Goal: Task Accomplishment & Management: Manage account settings

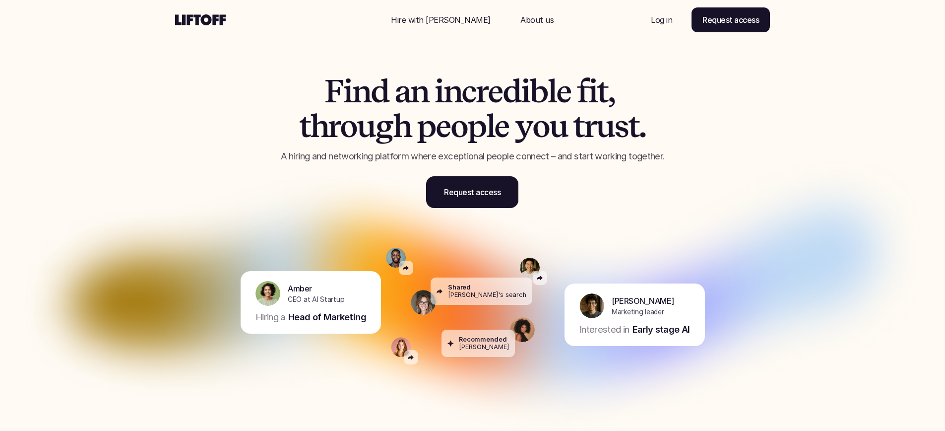
click at [666, 27] on div "Nav Link" at bounding box center [661, 20] width 45 height 24
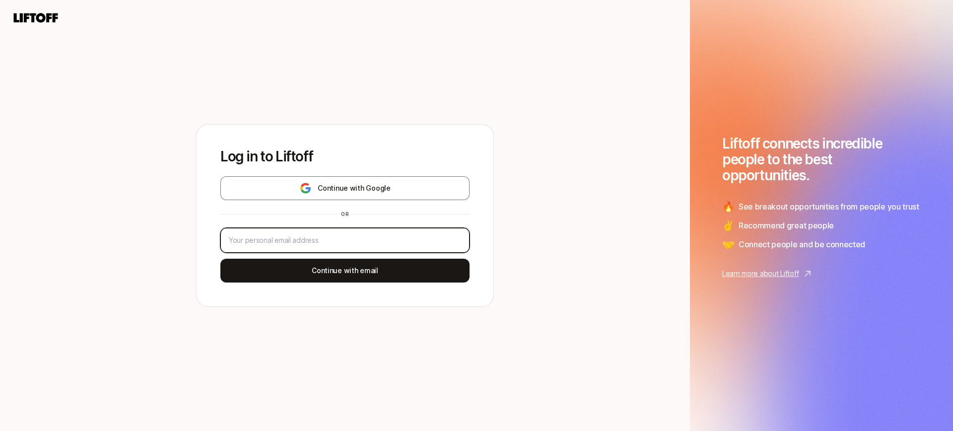
click at [331, 243] on input "email" at bounding box center [345, 240] width 232 height 12
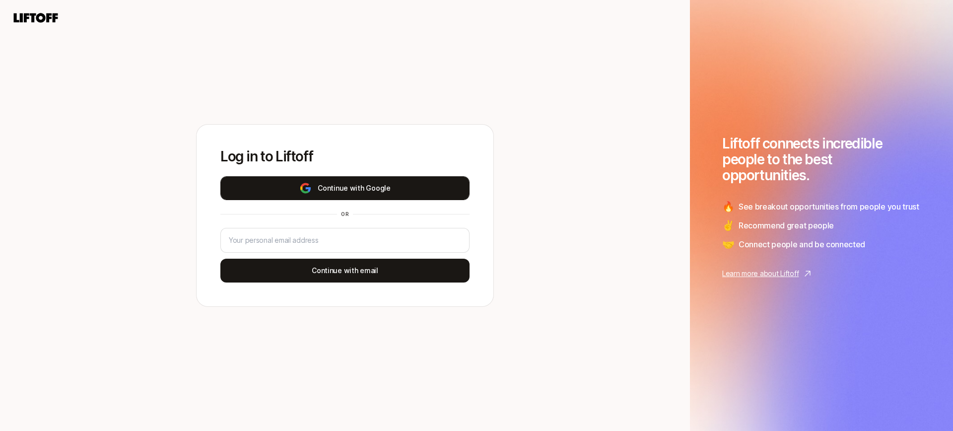
click at [380, 182] on button "Continue with Google" at bounding box center [344, 188] width 249 height 24
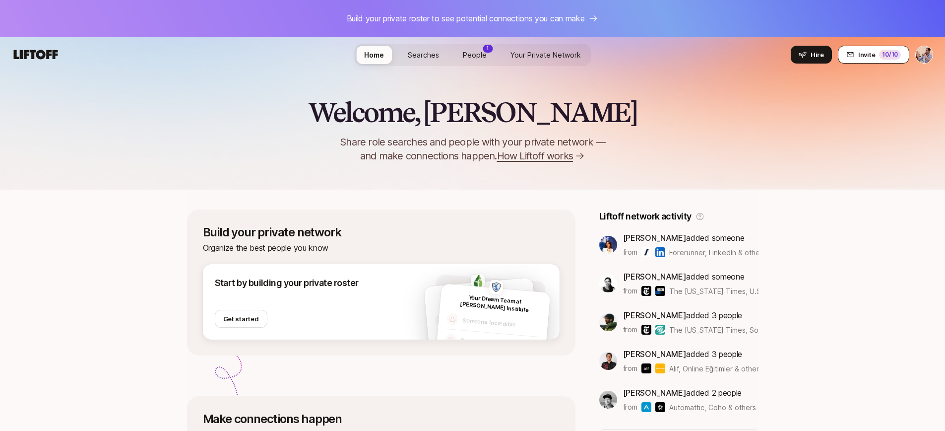
click at [874, 50] on span "Invite" at bounding box center [866, 55] width 17 height 10
click at [928, 56] on html "Build your private roster to see potential connections you can make Home Search…" at bounding box center [472, 215] width 945 height 431
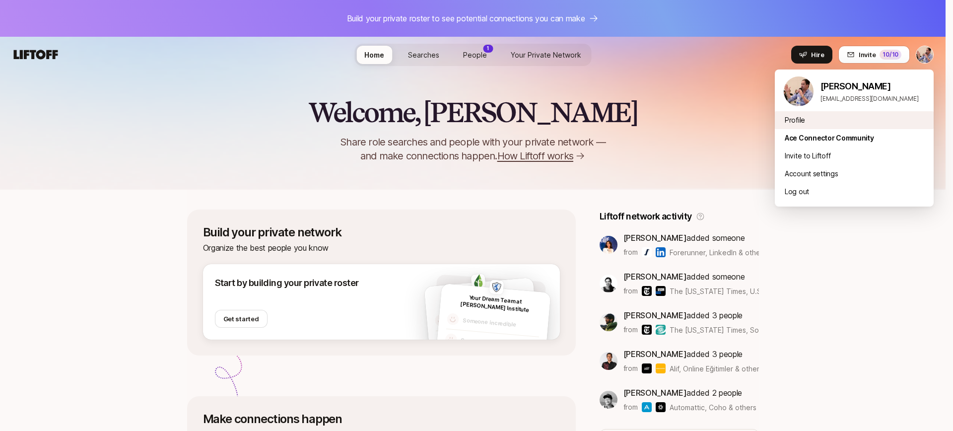
click at [809, 119] on div "Profile" at bounding box center [853, 120] width 159 height 18
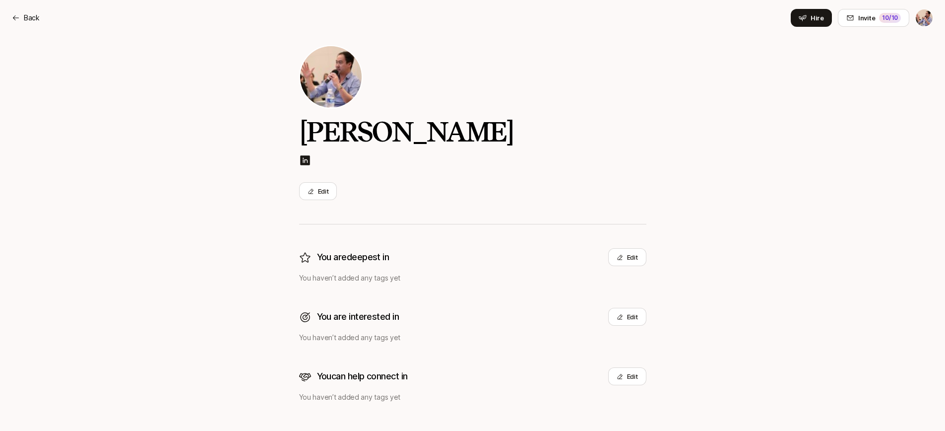
scroll to position [34, 0]
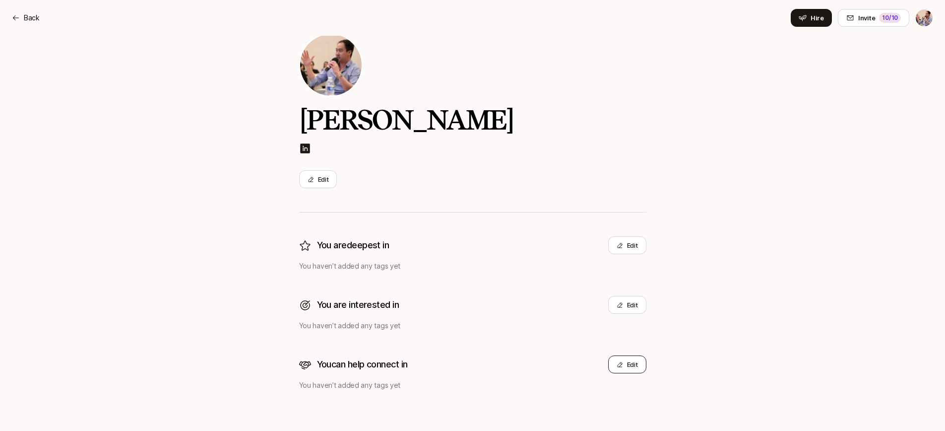
click at [635, 367] on button "Edit" at bounding box center [627, 364] width 38 height 18
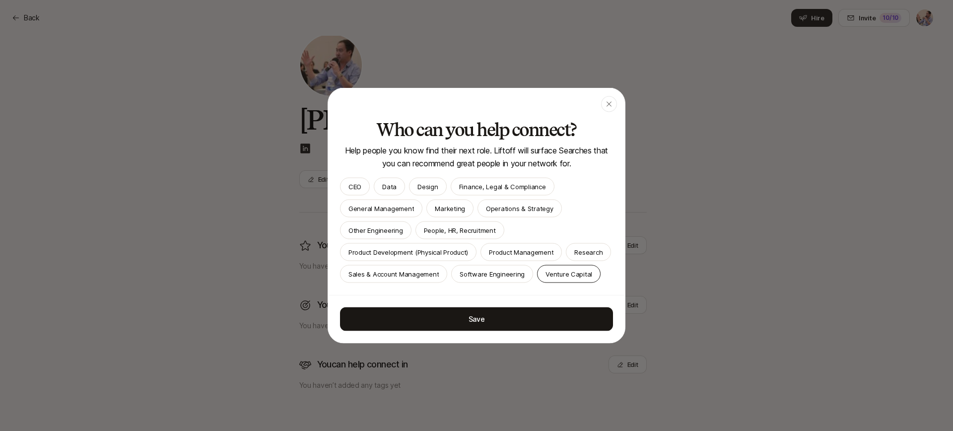
click at [545, 279] on p "Venture Capital" at bounding box center [568, 274] width 47 height 10
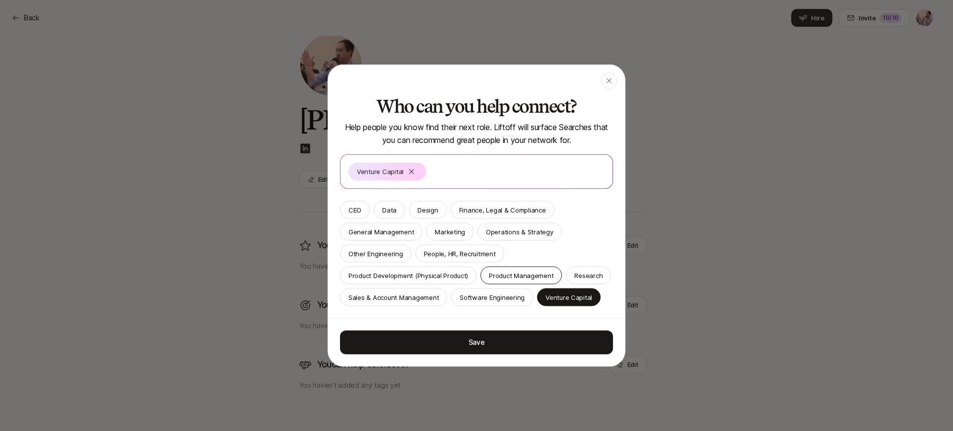
click at [516, 270] on p "Product Management" at bounding box center [521, 275] width 64 height 10
click at [506, 227] on p "Operations & Strategy" at bounding box center [519, 232] width 67 height 10
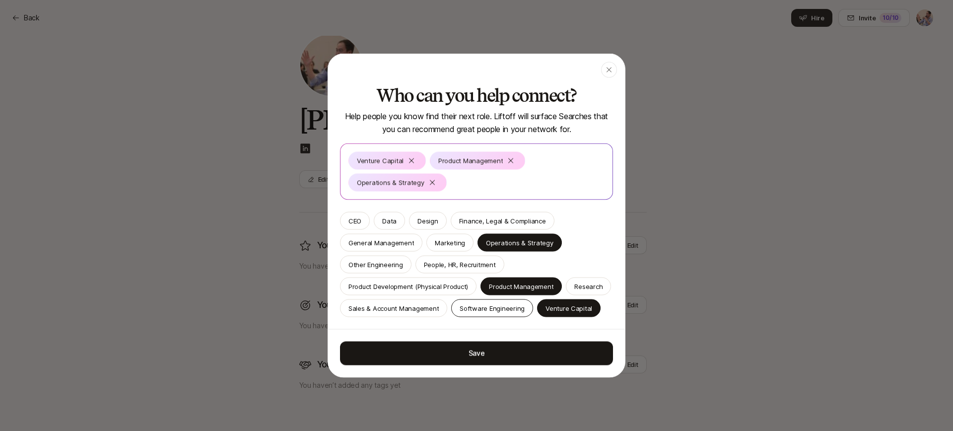
click at [522, 303] on p "Software Engineering" at bounding box center [491, 308] width 65 height 10
click at [358, 216] on p "CEO" at bounding box center [354, 221] width 13 height 10
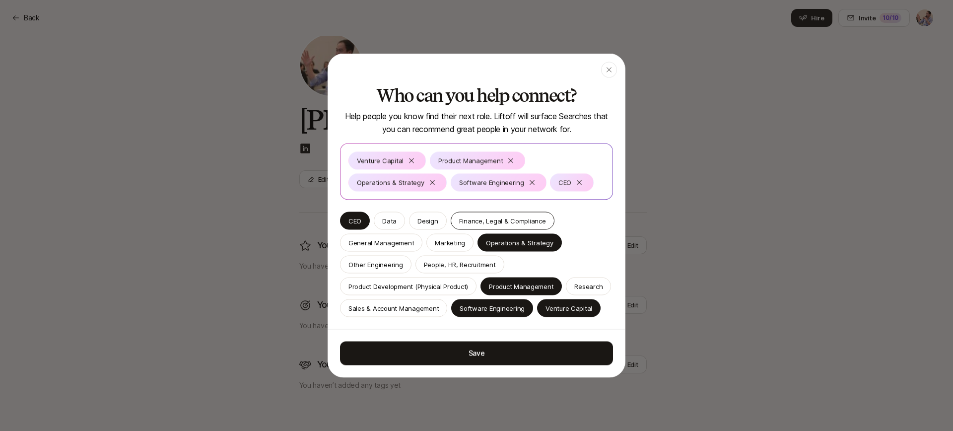
click at [514, 216] on p "Finance, Legal & Compliance" at bounding box center [502, 221] width 87 height 10
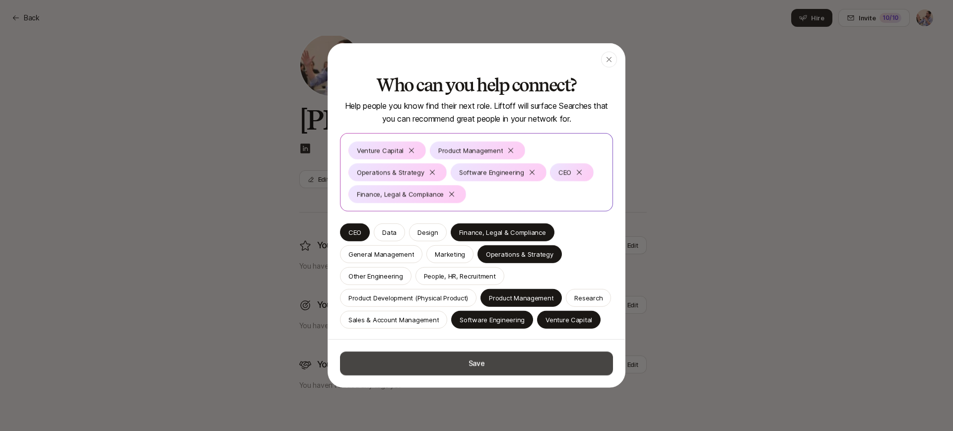
click at [504, 364] on button "Save" at bounding box center [476, 363] width 273 height 24
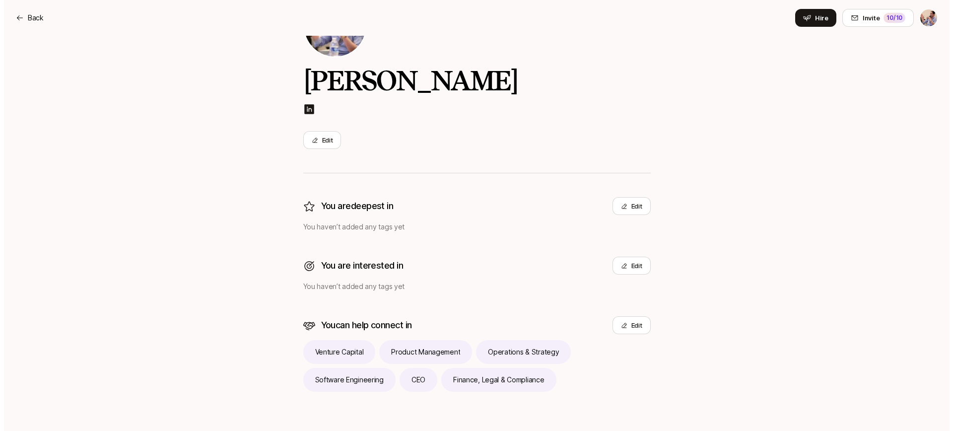
scroll to position [74, 0]
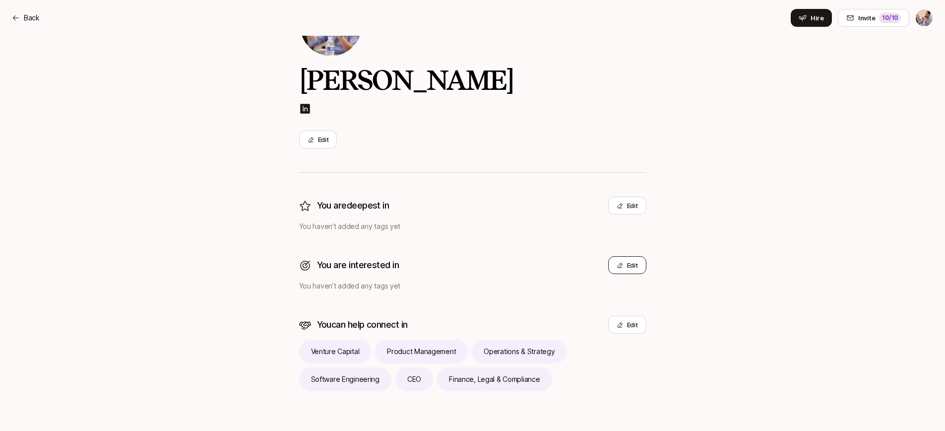
click at [630, 266] on button "Edit" at bounding box center [627, 265] width 38 height 18
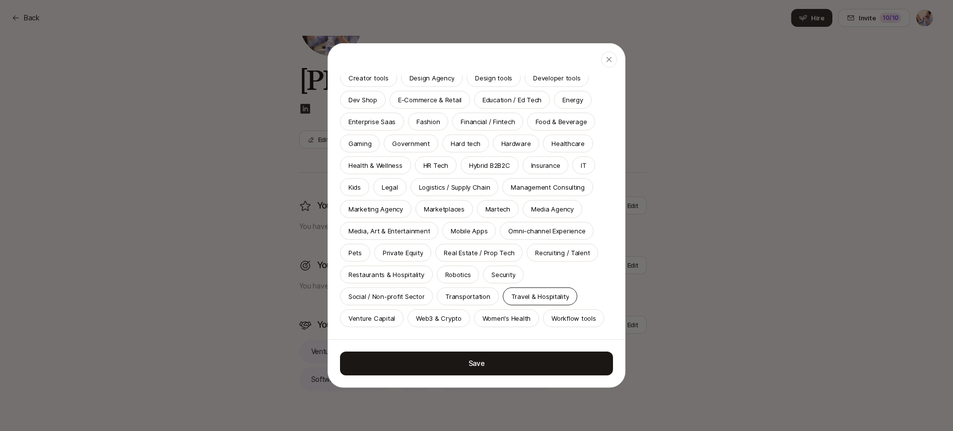
scroll to position [182, 0]
click at [386, 313] on p "Venture Capital" at bounding box center [371, 318] width 47 height 10
click at [458, 313] on p "Web3 & Crypto" at bounding box center [439, 318] width 46 height 10
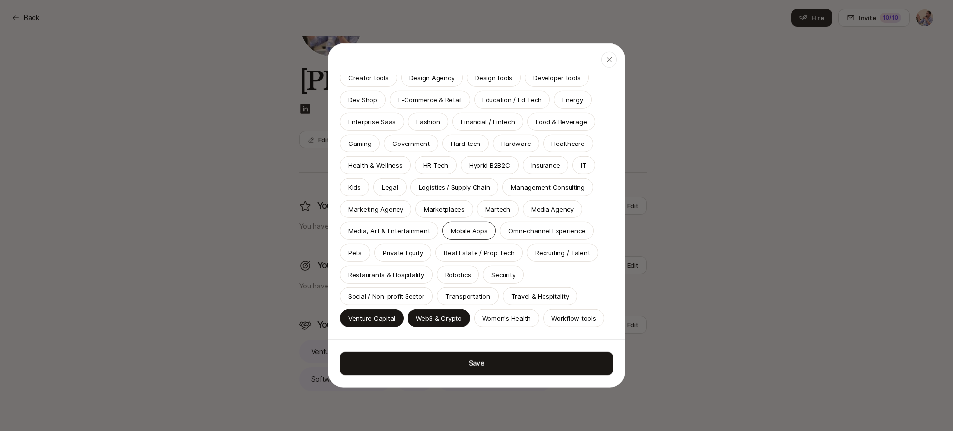
click at [489, 224] on div "Mobile Apps" at bounding box center [469, 231] width 54 height 18
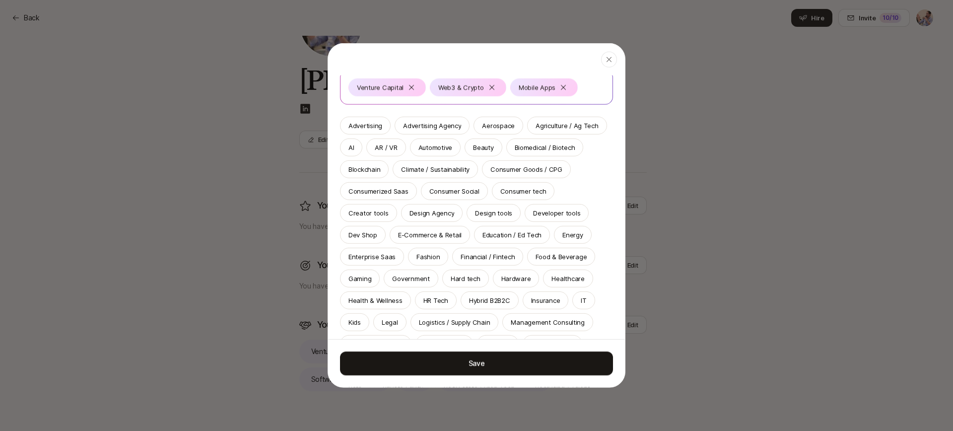
scroll to position [61, 0]
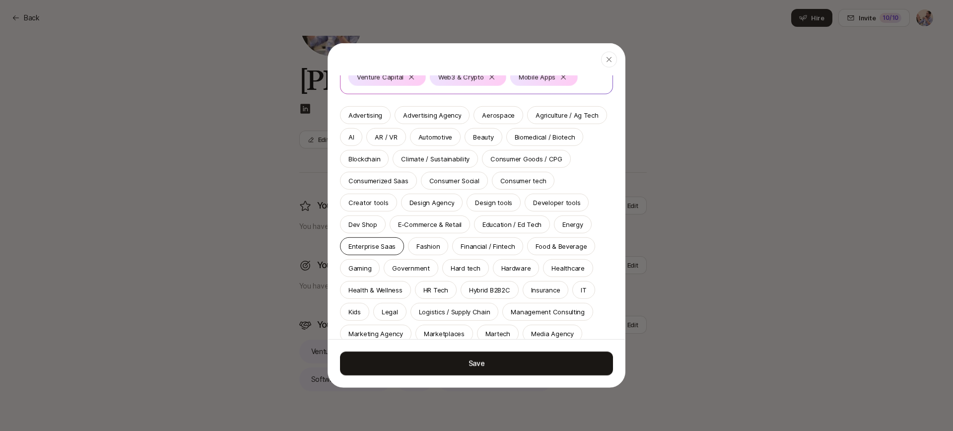
click at [395, 243] on p "Enterprise Saas" at bounding box center [371, 246] width 47 height 10
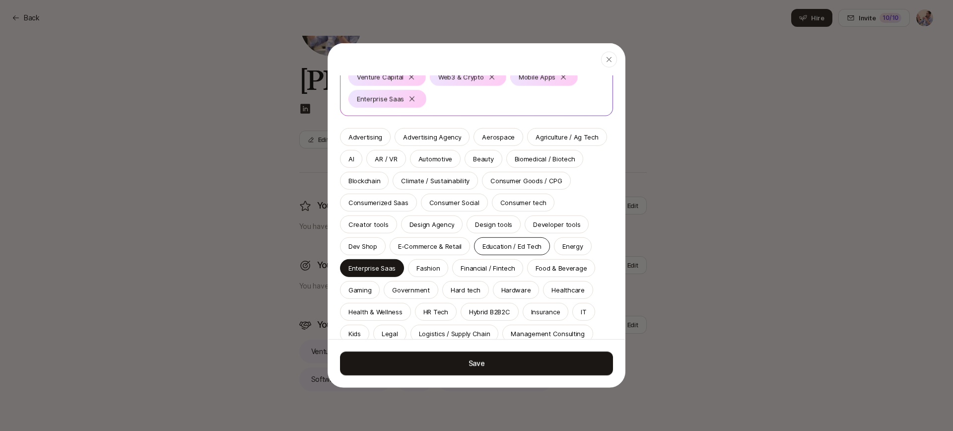
click at [482, 251] on p "Education / Ed Tech" at bounding box center [511, 246] width 59 height 10
click at [362, 162] on div "AI" at bounding box center [351, 159] width 22 height 18
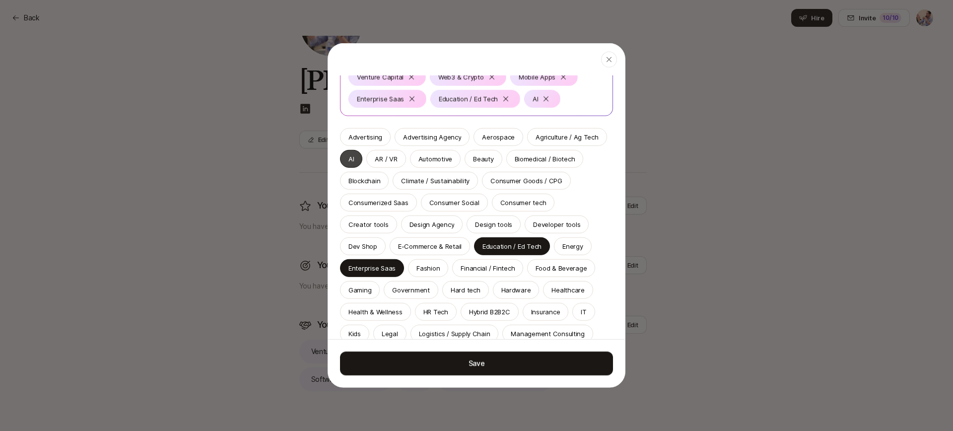
click at [362, 160] on div "AI" at bounding box center [351, 159] width 22 height 18
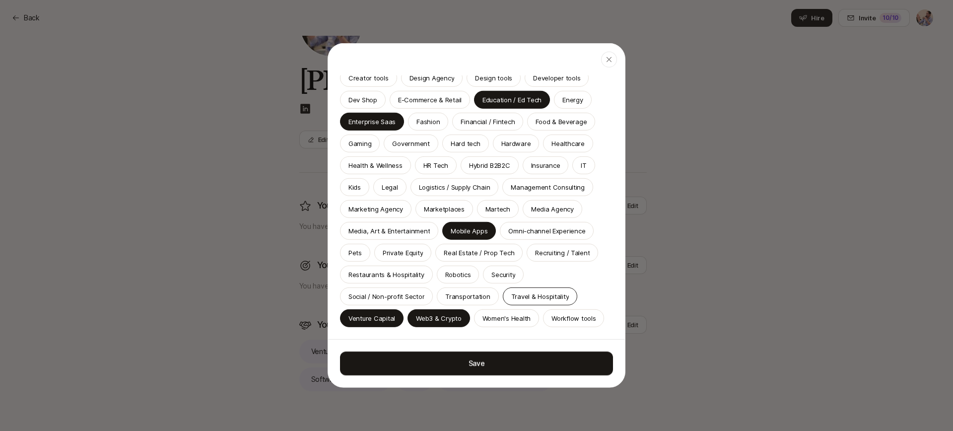
click at [545, 291] on p "Travel & Hospitality" at bounding box center [540, 296] width 58 height 10
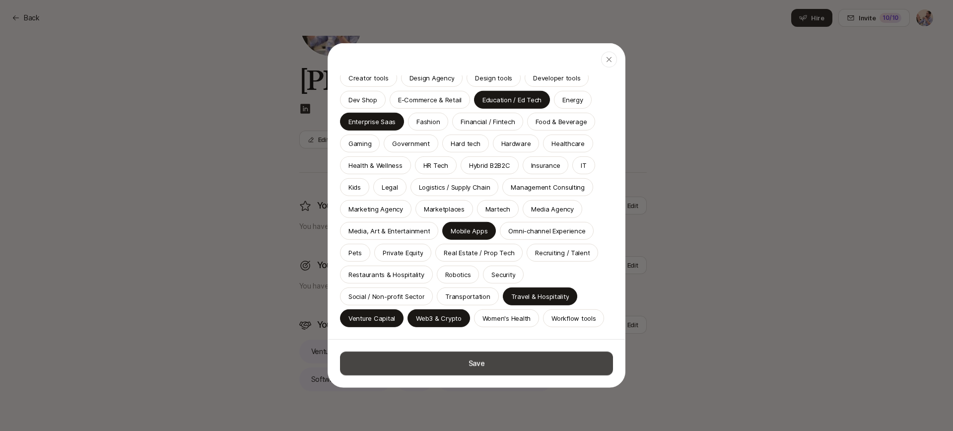
click at [536, 360] on button "Save" at bounding box center [476, 363] width 273 height 24
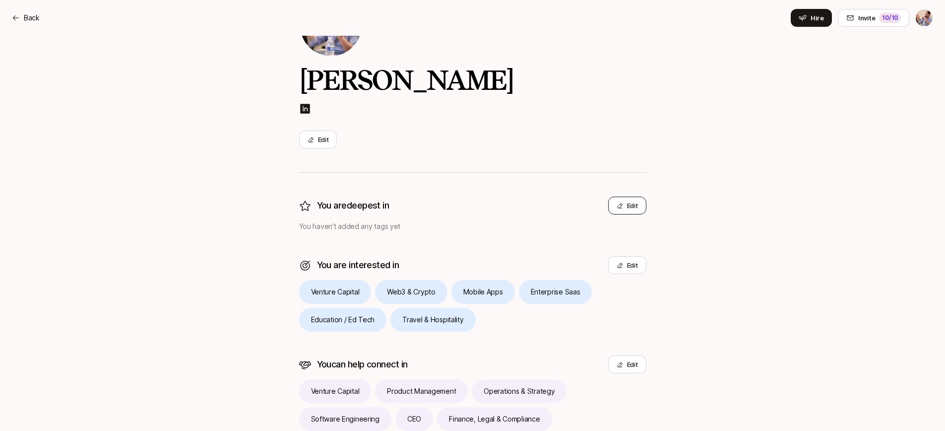
click at [617, 206] on icon at bounding box center [620, 205] width 6 height 6
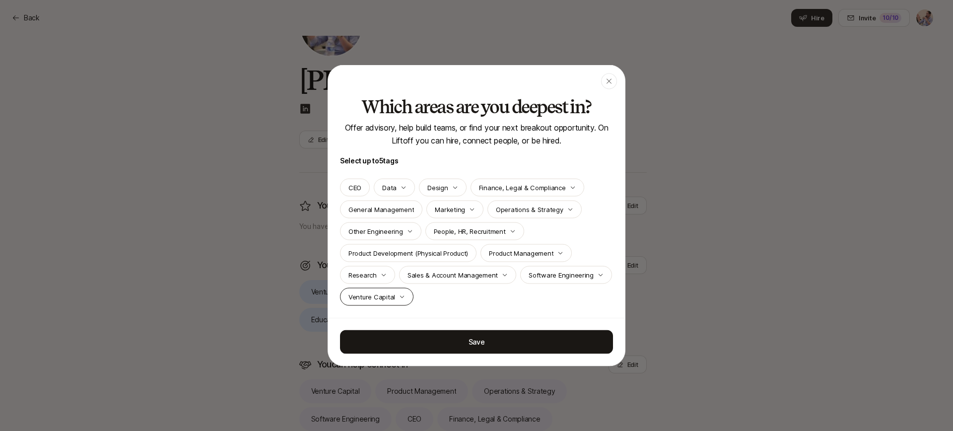
click at [395, 294] on p "Venture Capital" at bounding box center [371, 297] width 47 height 10
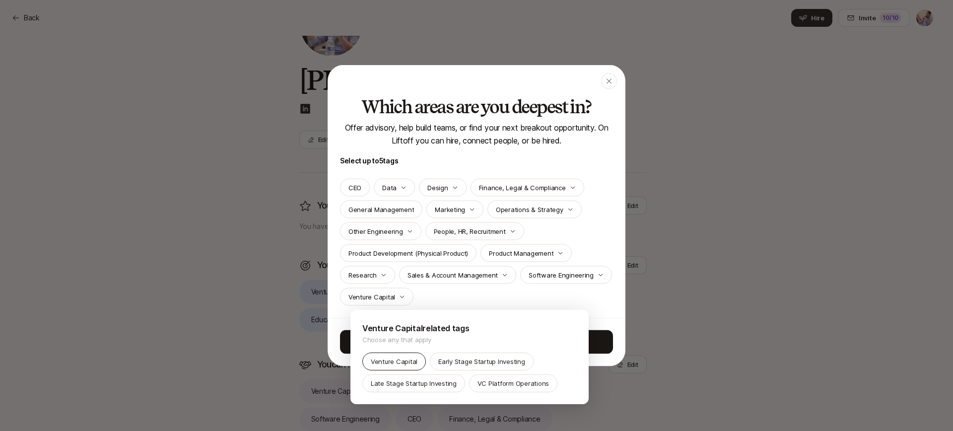
click at [412, 362] on p "Venture Capital" at bounding box center [394, 361] width 47 height 10
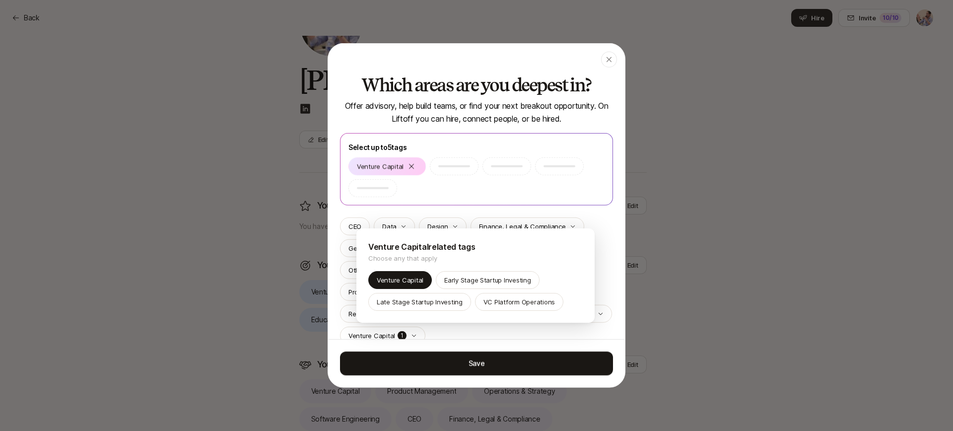
click at [579, 209] on div at bounding box center [476, 215] width 953 height 431
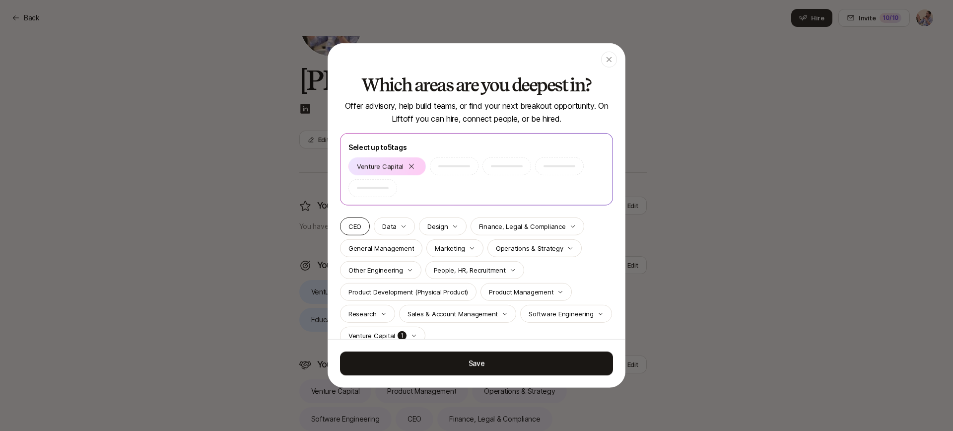
click at [364, 226] on div "CEO" at bounding box center [355, 226] width 30 height 18
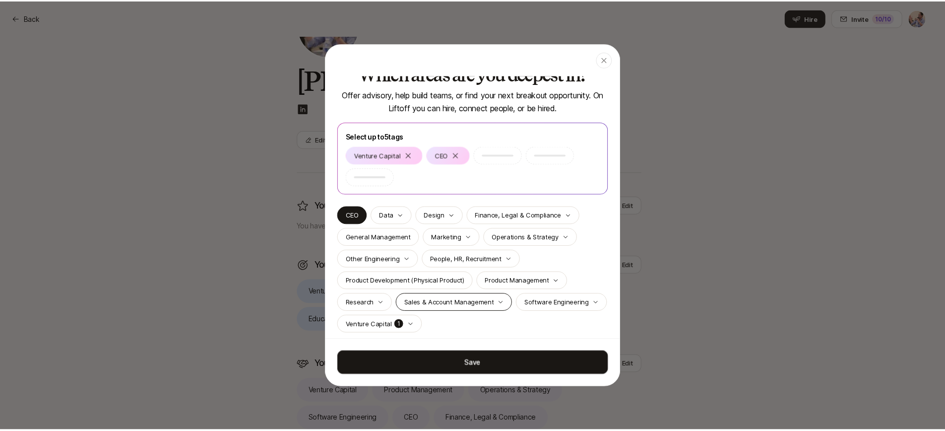
scroll to position [17, 0]
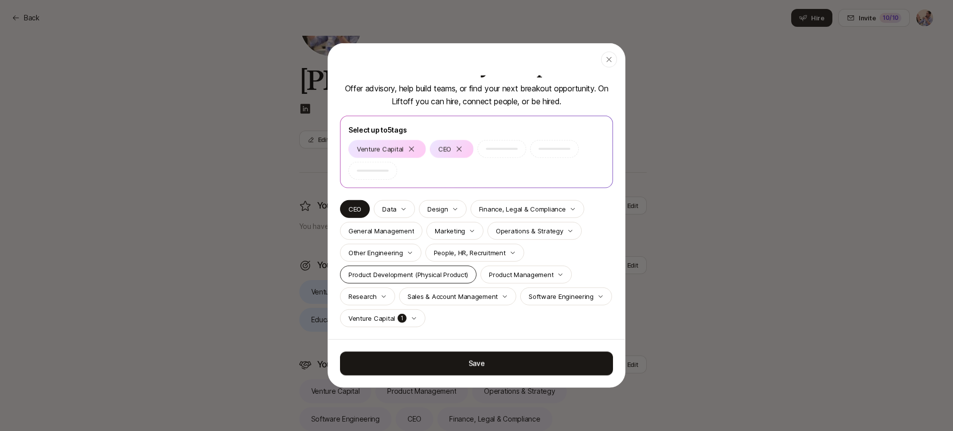
click at [428, 276] on p "Product Development (Physical Product)" at bounding box center [408, 274] width 120 height 10
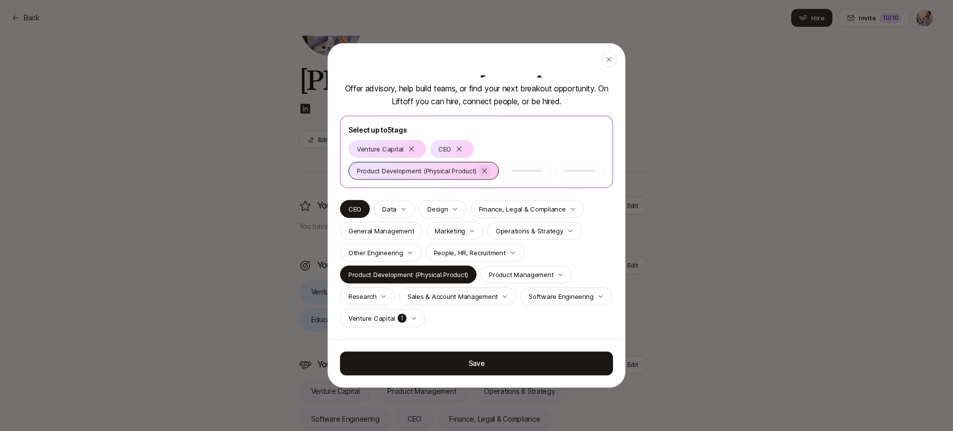
click at [485, 172] on icon at bounding box center [484, 171] width 8 height 8
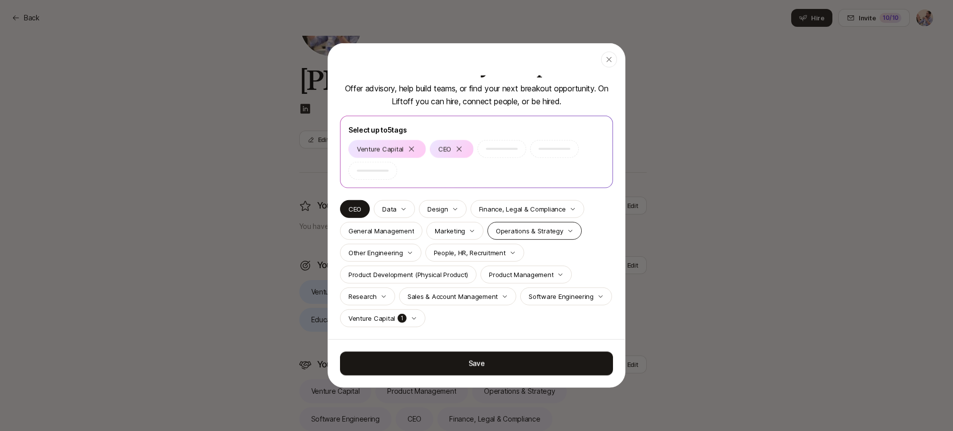
click at [531, 234] on p "Operations & Strategy" at bounding box center [529, 231] width 67 height 10
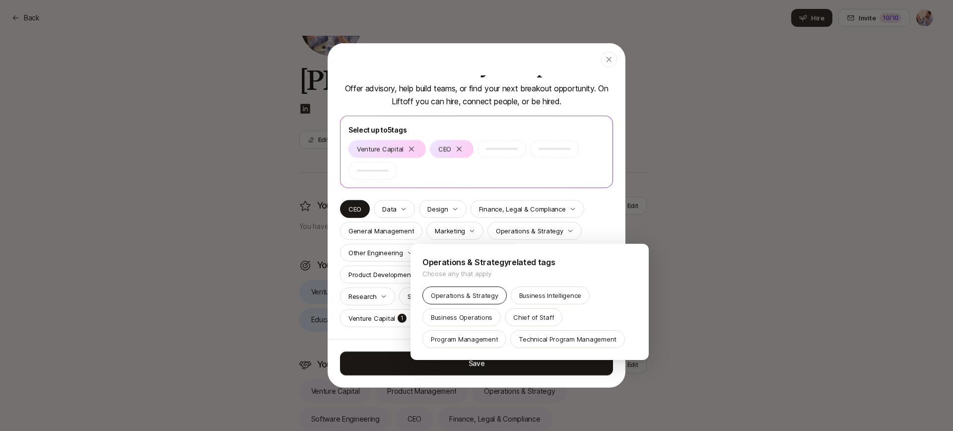
click at [480, 296] on p "Operations & Strategy" at bounding box center [464, 295] width 67 height 10
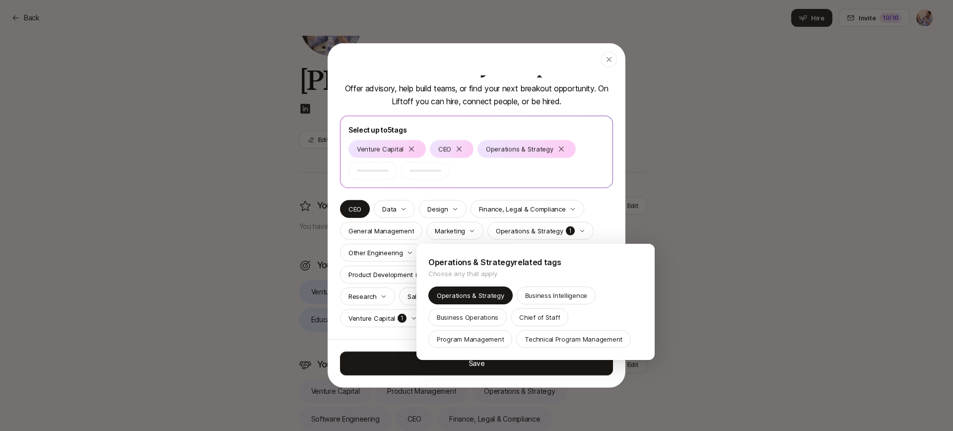
click at [470, 365] on div at bounding box center [476, 215] width 953 height 431
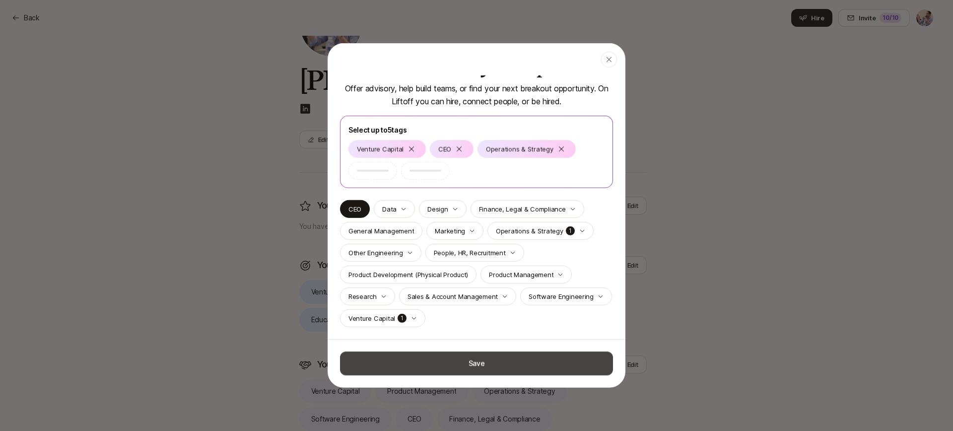
click at [466, 365] on button "Save" at bounding box center [476, 363] width 273 height 24
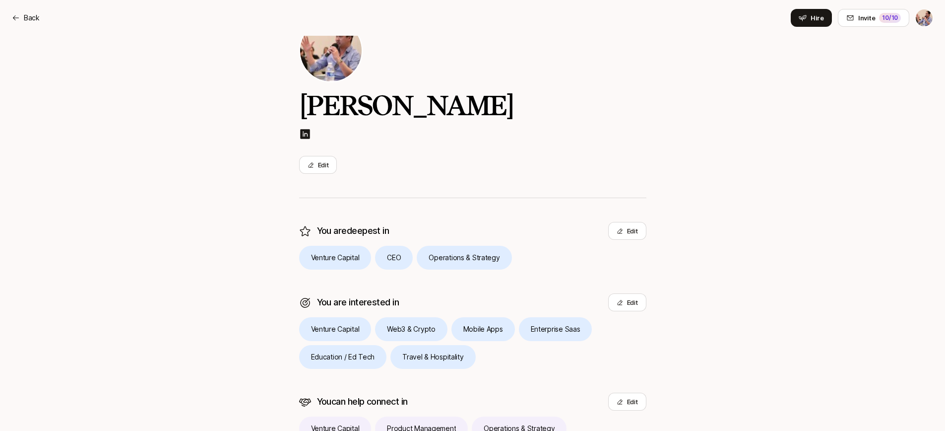
scroll to position [0, 0]
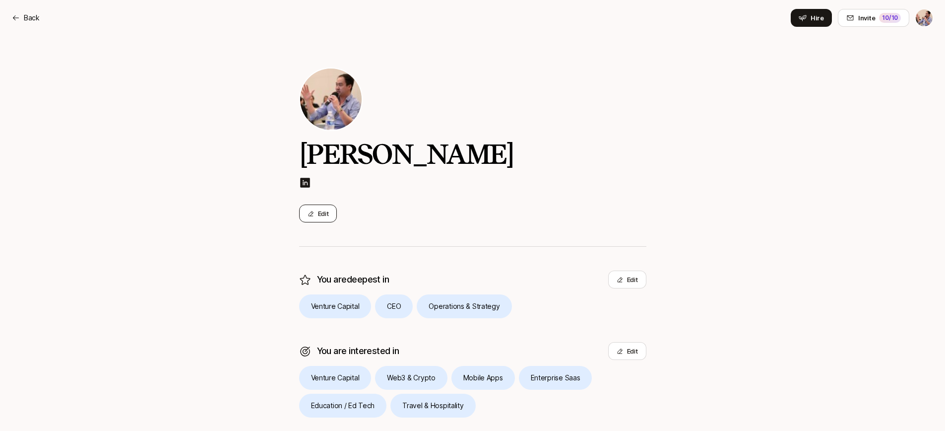
click at [322, 219] on button "Edit" at bounding box center [318, 213] width 38 height 18
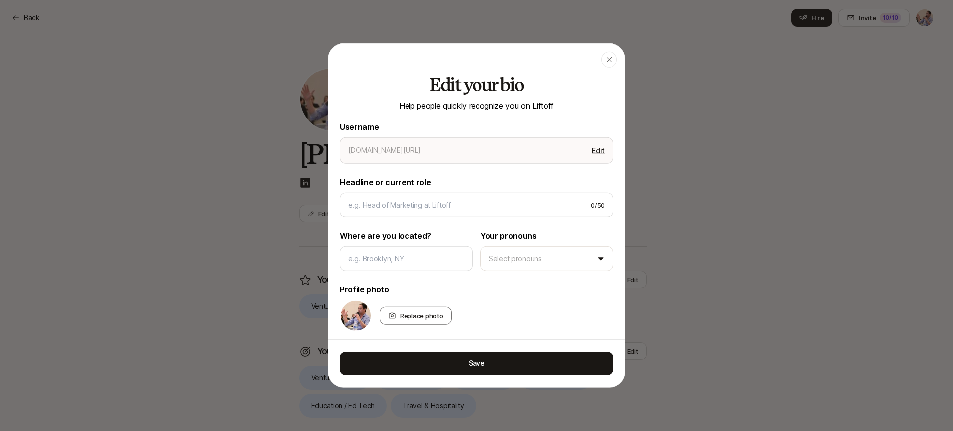
type textarea "x"
type input "brian-lee"
click at [406, 269] on div at bounding box center [406, 258] width 132 height 25
click at [411, 263] on input at bounding box center [406, 259] width 116 height 12
type textarea "x"
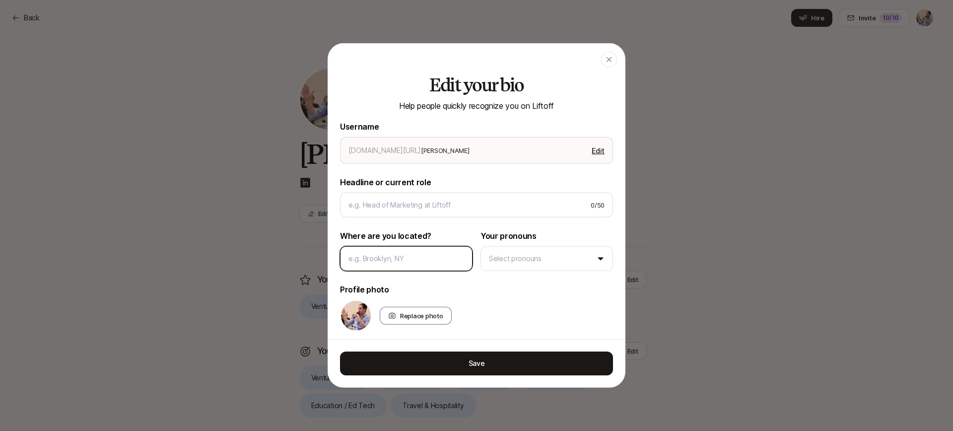
type input "C"
type textarea "x"
type input "Ch"
type textarea "x"
type input "Chi"
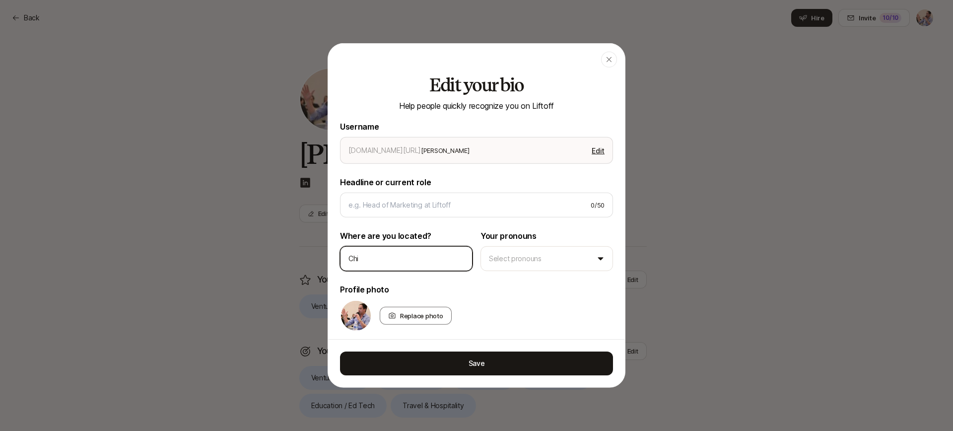
type textarea "x"
type input "Chic"
type textarea "x"
type input "Chica"
type textarea "x"
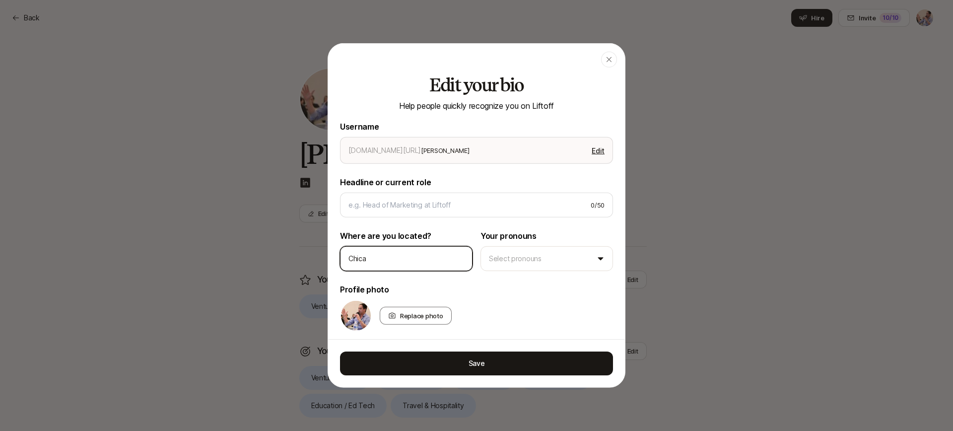
type input "Chicag"
type textarea "x"
type input "Chicago"
type textarea "x"
type input "Chicago,"
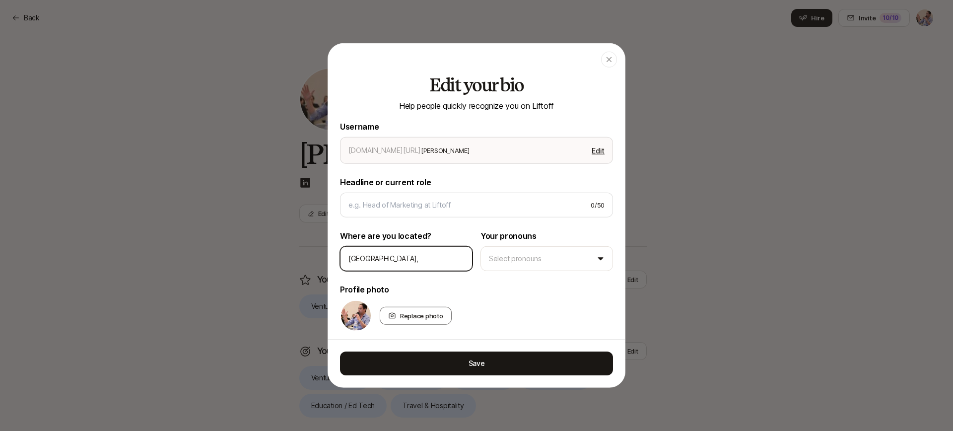
type textarea "x"
type input "Chicago, I"
type textarea "x"
type input "Chicago, IL"
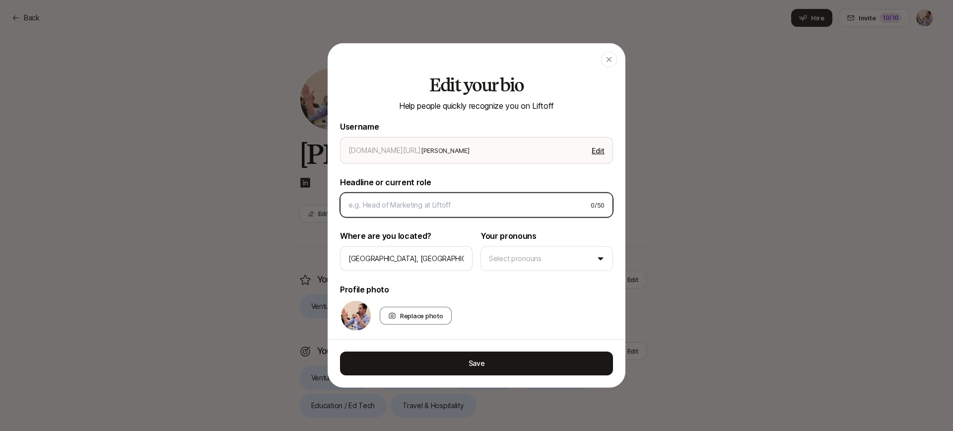
drag, startPoint x: 442, startPoint y: 203, endPoint x: 456, endPoint y: 202, distance: 14.9
click at [442, 203] on input at bounding box center [465, 205] width 234 height 12
type textarea "x"
type input "C"
type textarea "x"
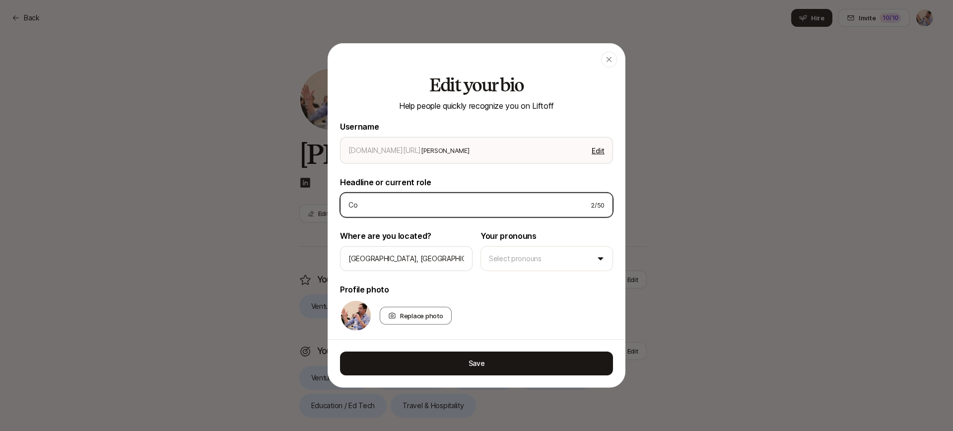
type input "Co-"
type textarea "x"
type input "Co-="
type textarea "x"
type input "Co-"
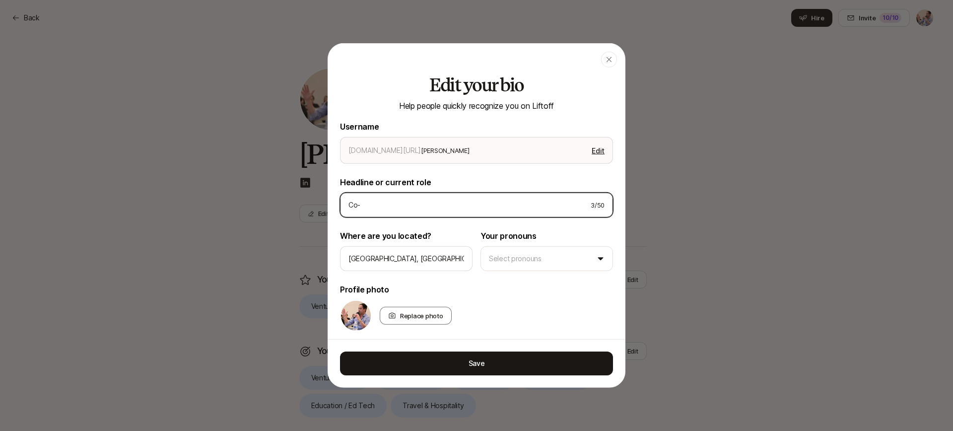
type textarea "x"
type input "Co"
type textarea "x"
type input "Co-"
type textarea "x"
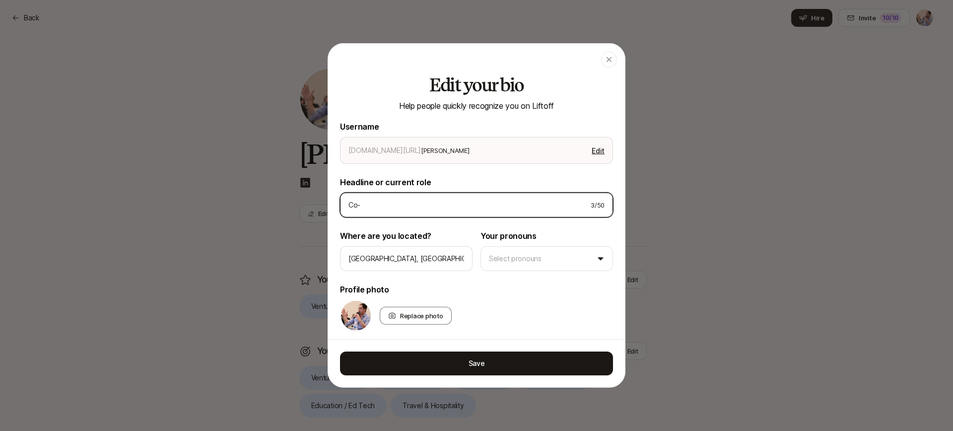
type input "Co-F"
type textarea "x"
type input "Co-Fo"
type textarea "x"
type input "Co-Fou"
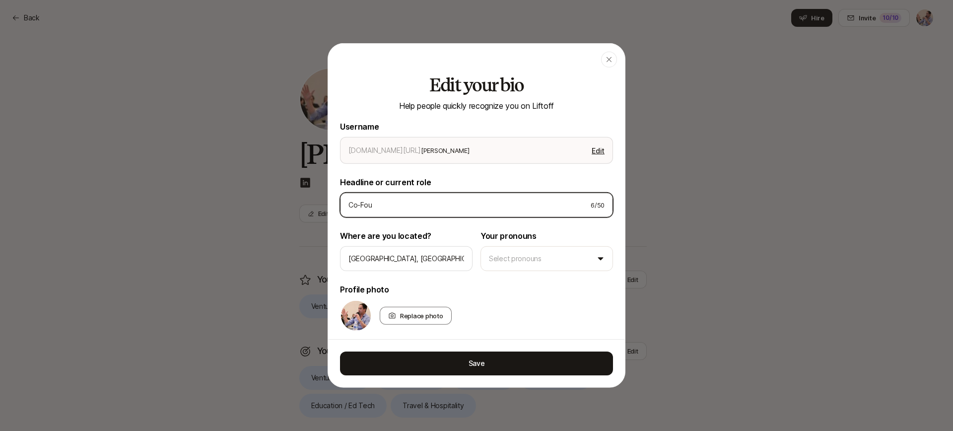
type textarea "x"
type input "Co-Foun"
type textarea "x"
type input "Co-Found"
type textarea "x"
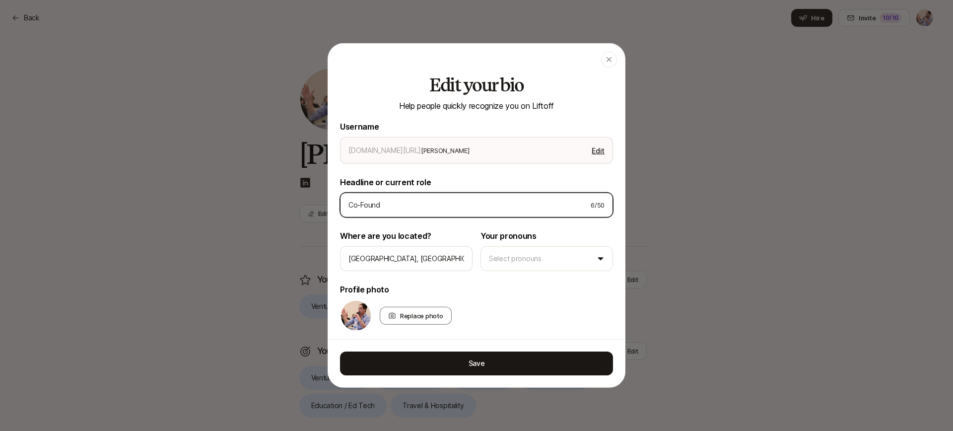
type input "Co-Founde"
type textarea "x"
type input "Co-Founder"
type textarea "x"
type input "Co-Founder"
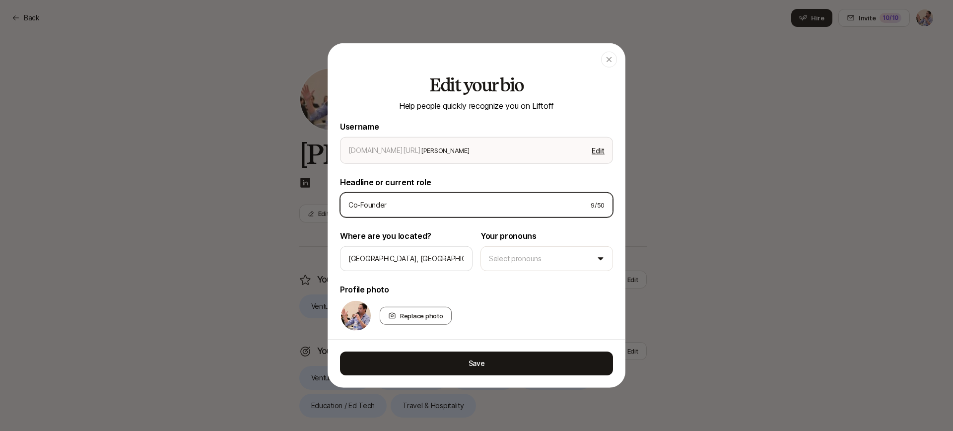
type textarea "x"
type input "Co-Founder a"
type textarea "x"
type input "Co-Founder at"
type textarea "x"
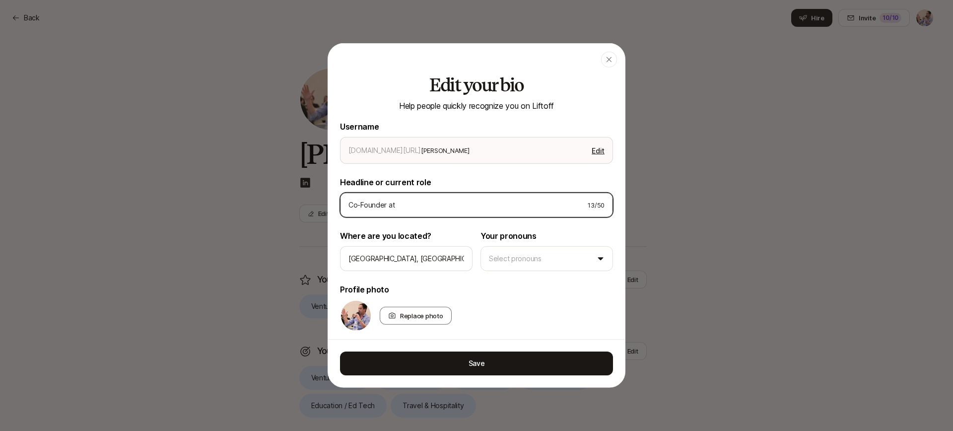
type input "Co-Founder at"
type textarea "x"
type input "Co-Founder at G"
type textarea "x"
type input "Co-Founder at Gi"
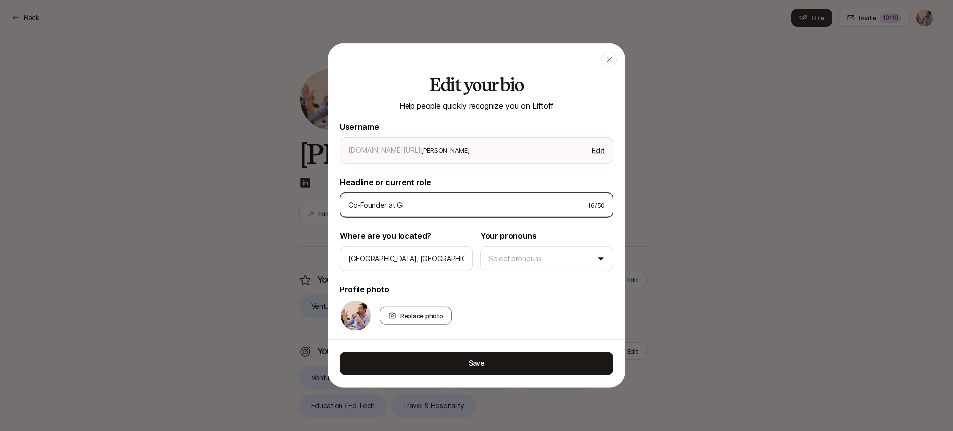
type textarea "x"
type input "Co-Founder at Gil"
type textarea "x"
type input "Co-Founder at Gild"
type textarea "x"
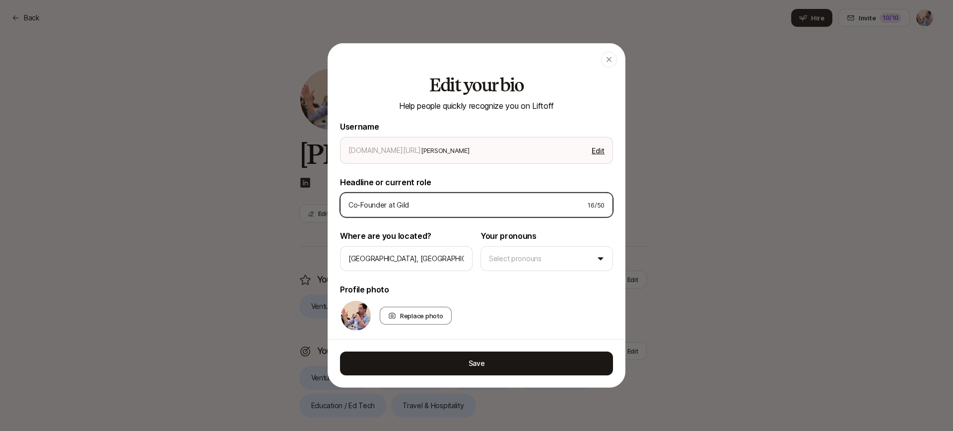
type input "Co-Founder at Gildr"
type textarea "x"
type input "Co-Founder at Gildre"
click at [386, 205] on input "Co-Founder at Gildre" at bounding box center [463, 205] width 230 height 12
type textarea "x"
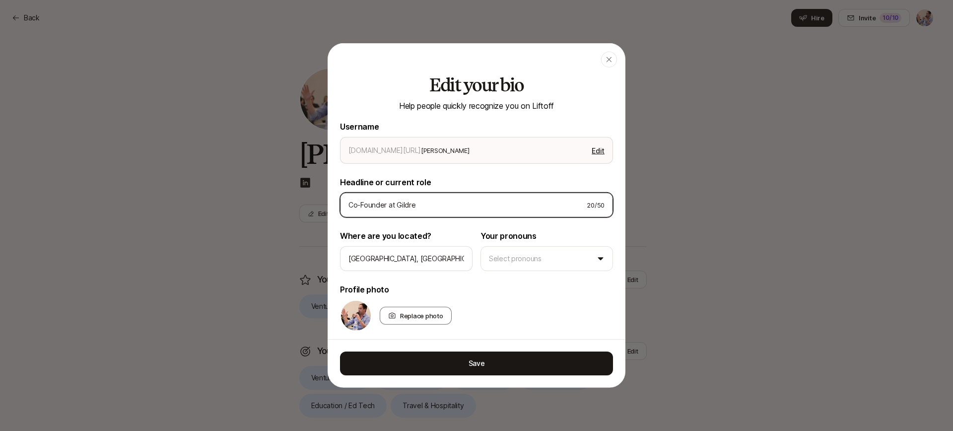
type input "Co-Founder at Gildre"
type textarea "x"
type input "Co-Founder a at Gildre"
type textarea "x"
type input "Co-Founder an at Gildre"
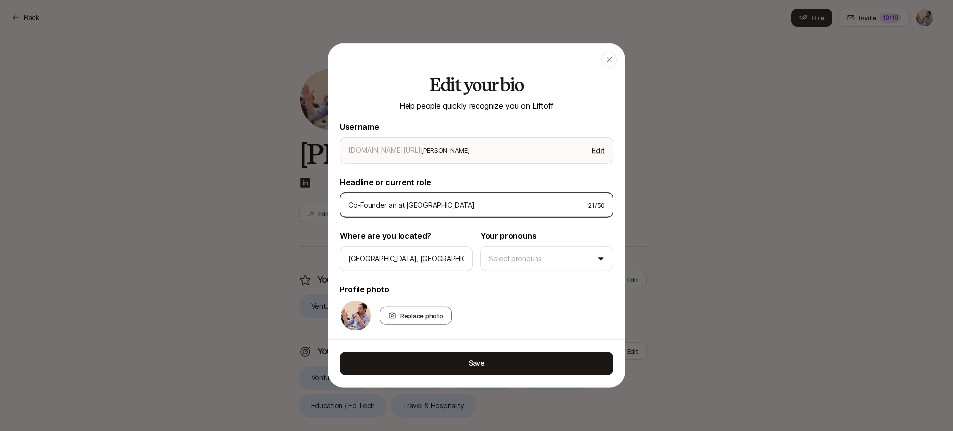
type textarea "x"
type input "Co-Founder and at Gildre"
type textarea "x"
type input "Co-Founder and at Gildre"
type textarea "x"
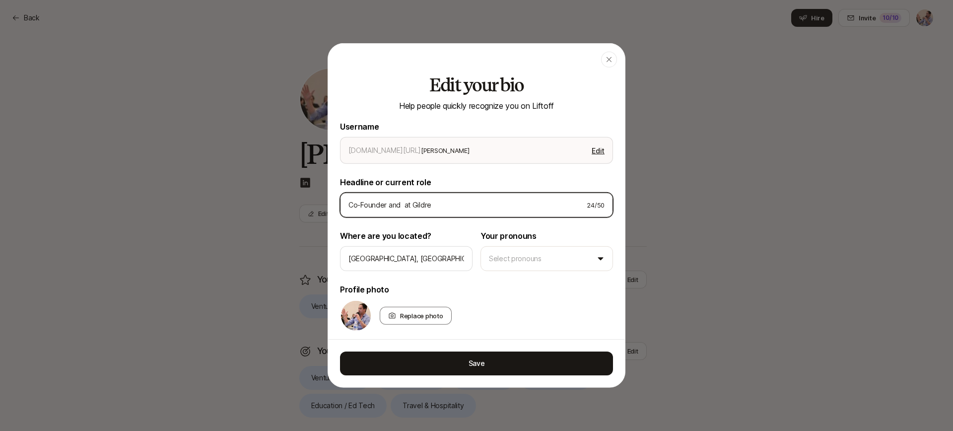
type input "Co-Founder and M at Gildre"
type textarea "x"
type input "Co-Founder and Ma at Gildre"
type textarea "x"
type input "Co-Founder and Man at Gildre"
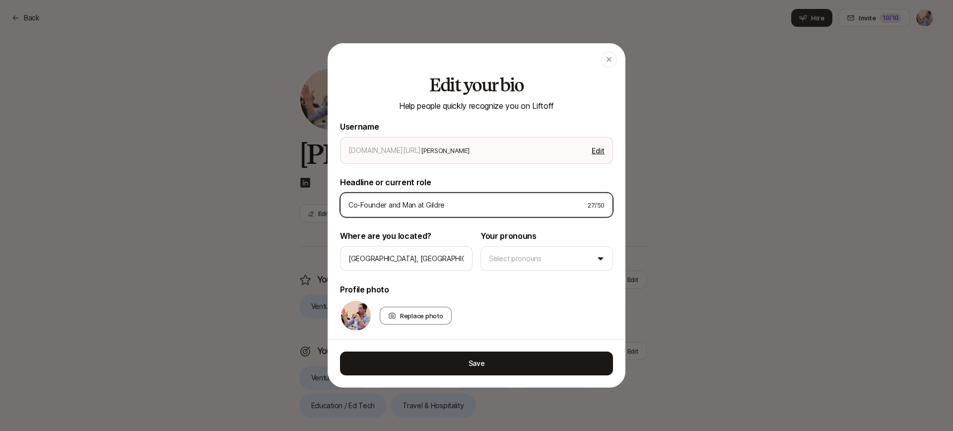
type textarea "x"
type input "Co-Founder and Mana at Gildre"
type textarea "x"
type input "Co-Founder and Manag at Gildre"
type textarea "x"
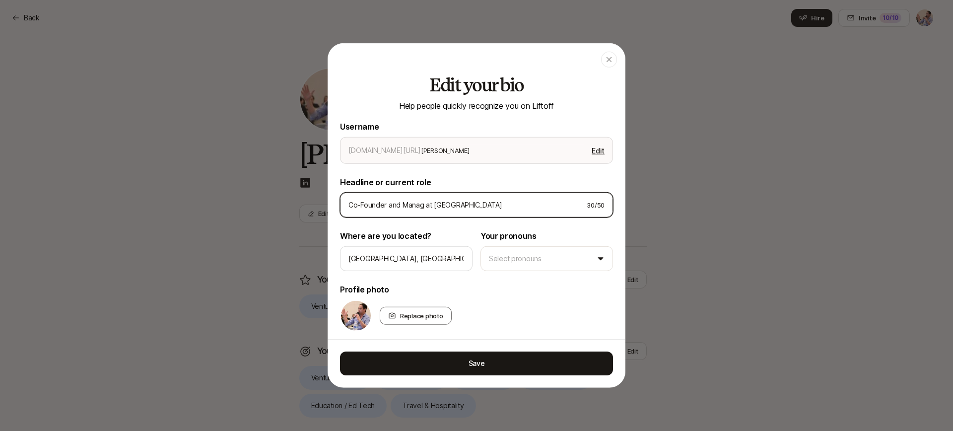
type input "Co-Founder and Managi at Gildre"
type textarea "x"
type input "Co-Founder and Managing at Gildre"
type textarea "x"
type input "Co-Founder and Managing at Gildre"
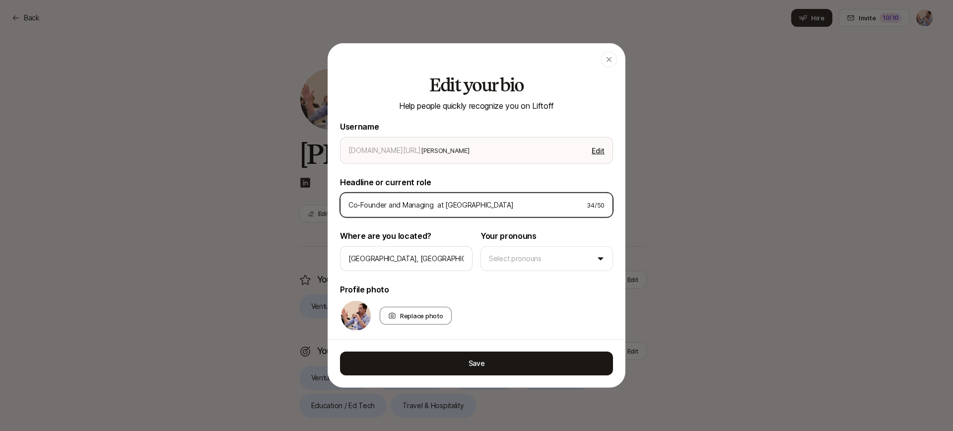
type textarea "x"
type input "Co-Founder and Managing P at Gildre"
type textarea "x"
type input "Co-Founder and Managing Pa at Gildre"
type textarea "x"
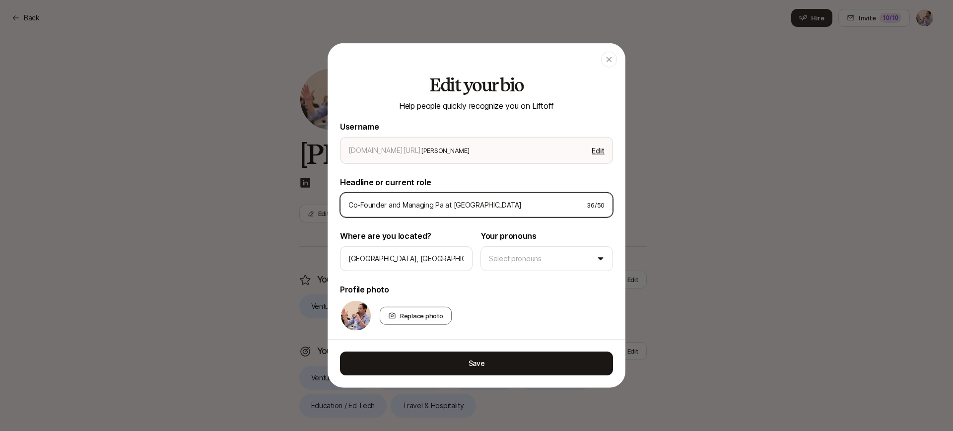
type input "Co-Founder and Managing Pat at Gildre"
type textarea "x"
type input "Co-Founder and Managing Patn at Gildre"
type textarea "x"
type input "Co-Founder and Managing Patne at Gildre"
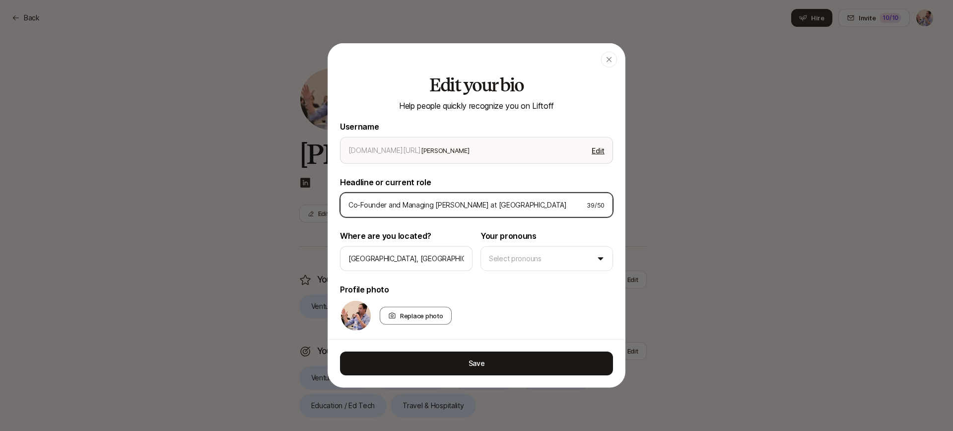
type textarea "x"
type input "Co-Founder and Managing Patner at Gildre"
type textarea "x"
type input "Co-Founder and Managing Patne at Gildre"
type textarea "x"
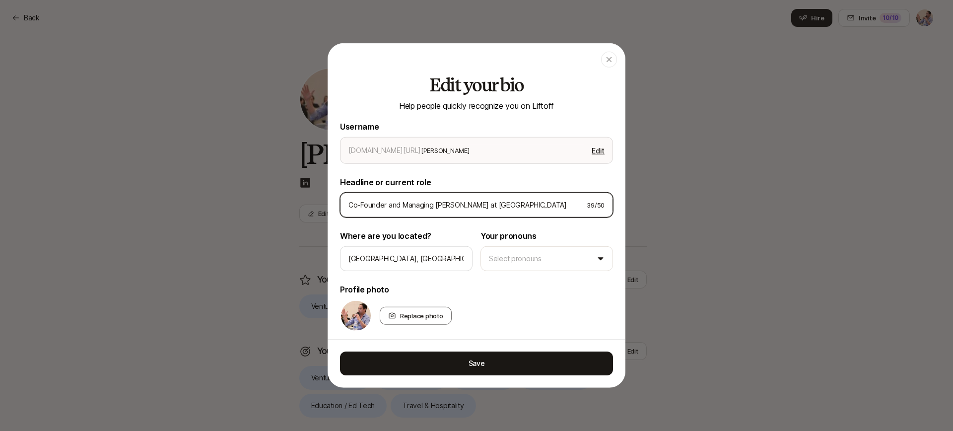
type input "Co-Founder and Managing Patn at Gildre"
type textarea "x"
type input "Co-Founder and Managing Pat at Gildre"
type textarea "x"
type input "Co-Founder and Managing Par at Gildre"
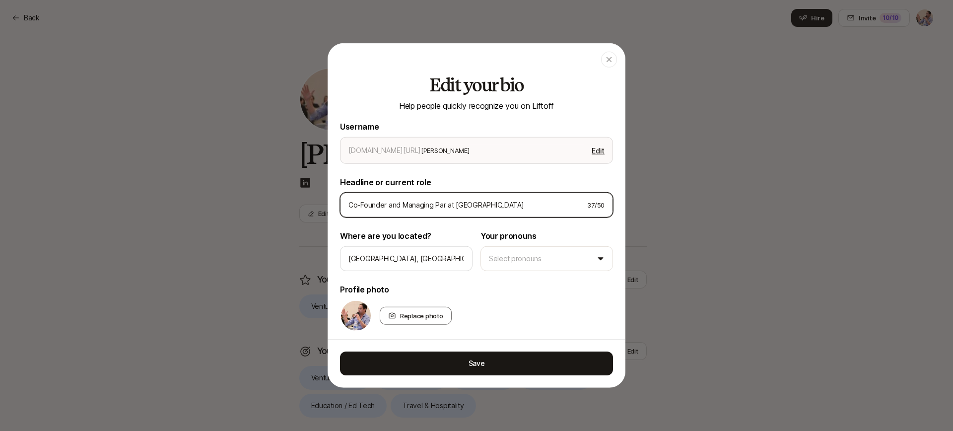
type textarea "x"
type input "Co-Founder and Managing Part at Gildre"
type textarea "x"
type input "Co-Founder and Managing Partn at Gildre"
type textarea "x"
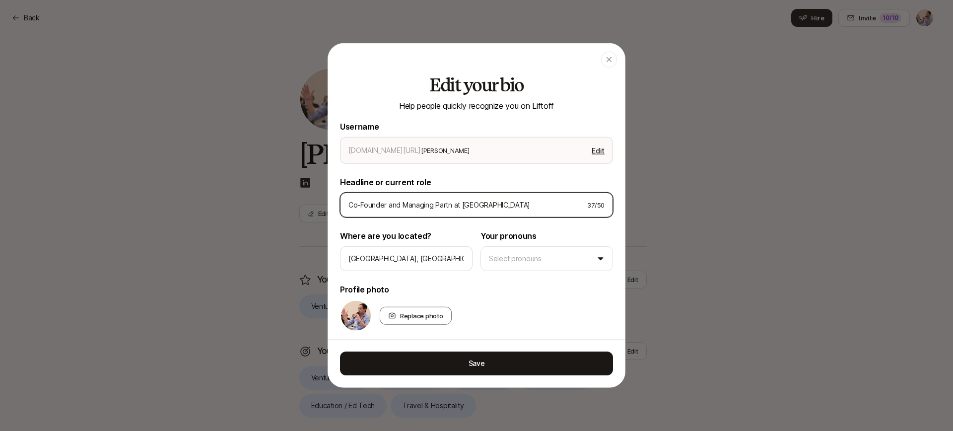
type input "Co-Founder and Managing Partne at Gildre"
type textarea "x"
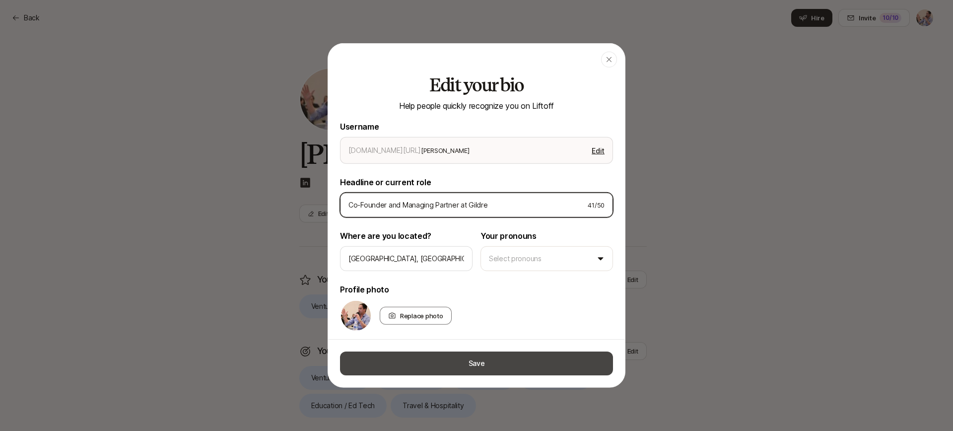
type input "Co-Founder and Managing Partner at Gildre"
click at [489, 364] on button "Save" at bounding box center [476, 363] width 273 height 24
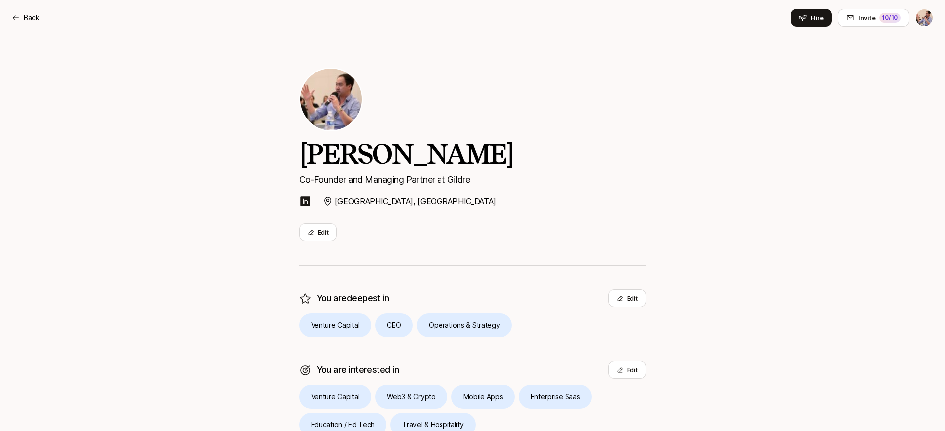
click at [177, 257] on div "Brian Lee Co-Founder and Managing Partner at Gildre Chicago, IL Edit You are de…" at bounding box center [472, 305] width 945 height 539
click at [924, 18] on html "Back Hire Invite 10 /10 Back Invite 10 /10 Home Searches People 1 Your Private …" at bounding box center [472, 215] width 945 height 431
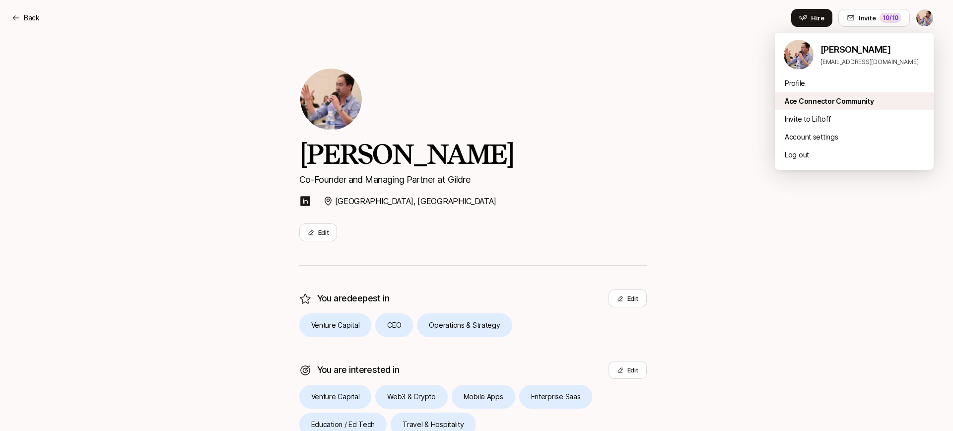
click at [825, 99] on div "Ace Connector Community" at bounding box center [853, 101] width 159 height 18
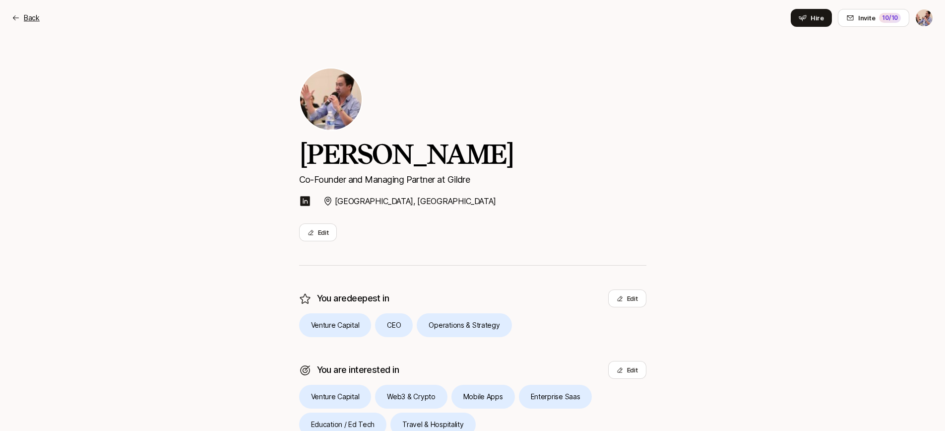
click at [29, 15] on p "Back" at bounding box center [32, 18] width 16 height 12
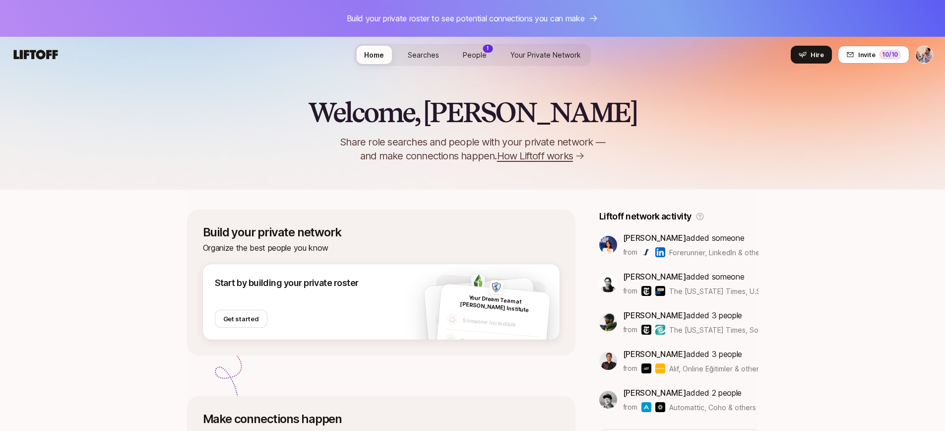
click at [473, 58] on span "People" at bounding box center [475, 55] width 24 height 8
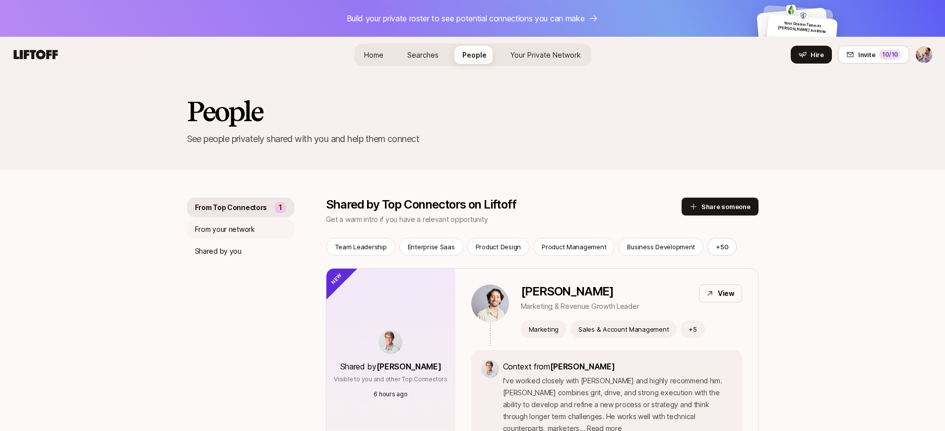
click at [229, 234] on p "From your network" at bounding box center [225, 229] width 60 height 12
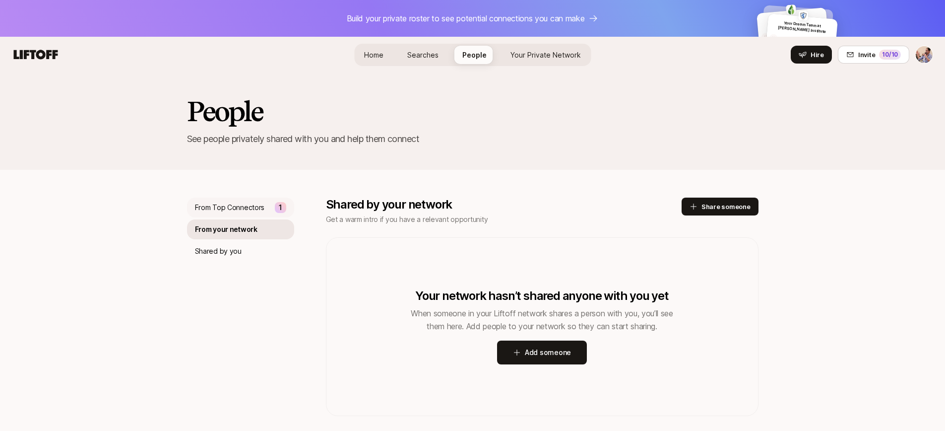
click at [241, 212] on p "From Top Connectors" at bounding box center [230, 207] width 70 height 12
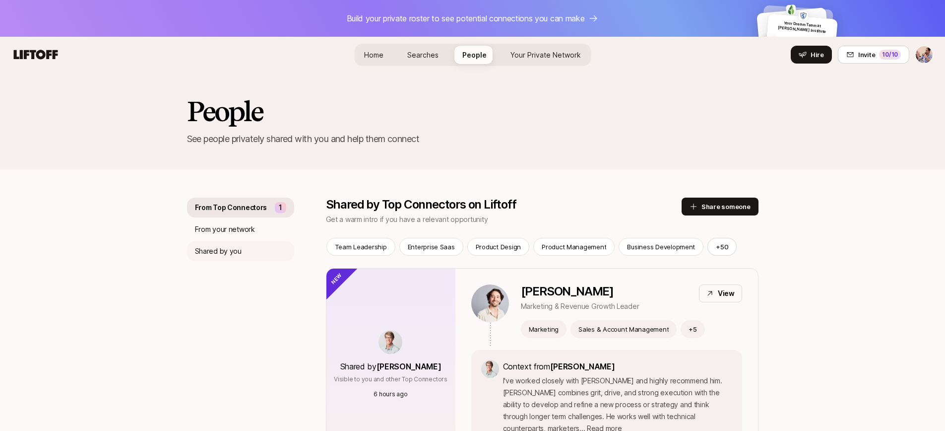
click at [231, 247] on p "Shared by you" at bounding box center [218, 251] width 47 height 12
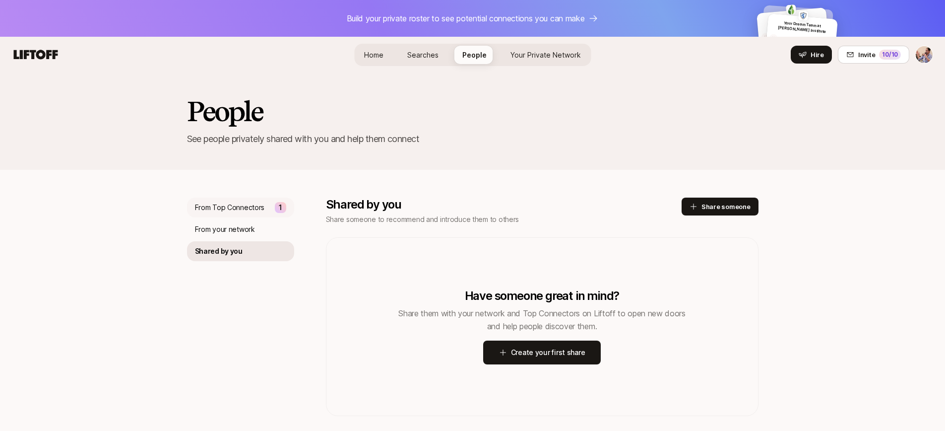
click at [246, 216] on div "From Top Connectors 1" at bounding box center [240, 207] width 107 height 20
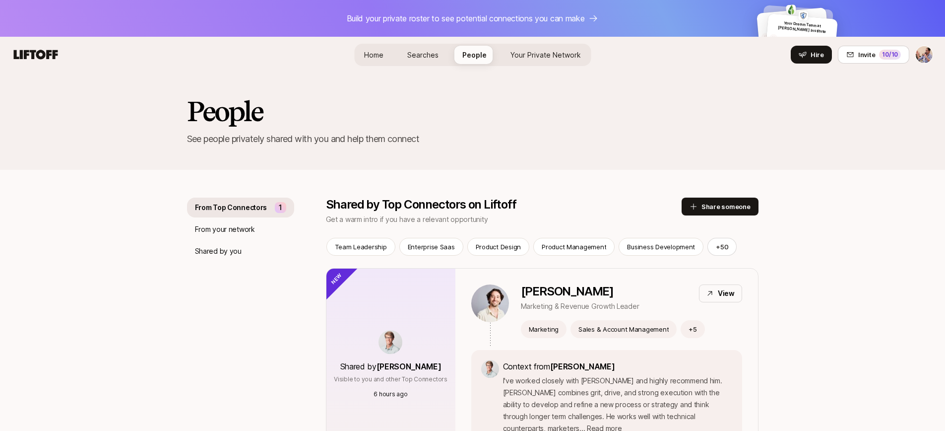
click at [526, 57] on span "Your Private Network" at bounding box center [546, 55] width 70 height 8
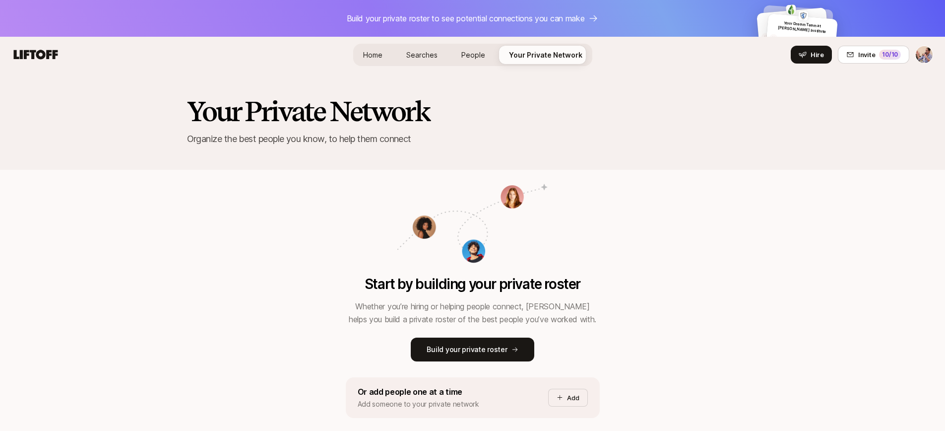
click at [418, 51] on span "Searches" at bounding box center [421, 55] width 31 height 8
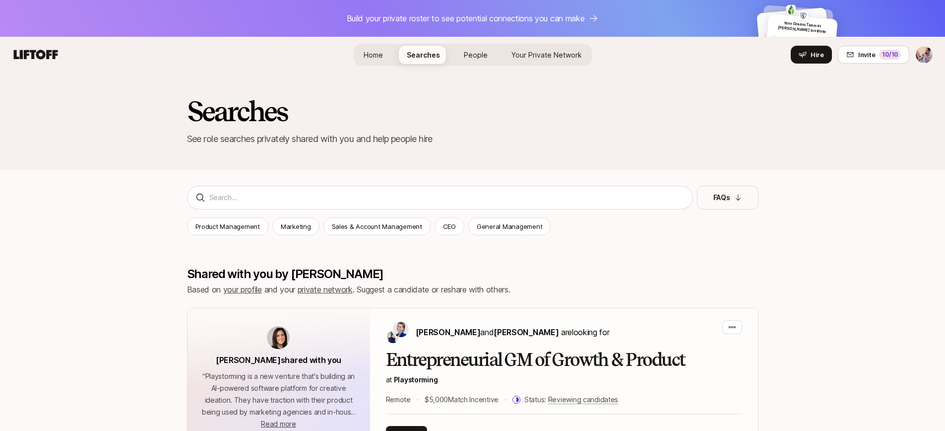
click at [383, 51] on span "Home" at bounding box center [373, 55] width 19 height 8
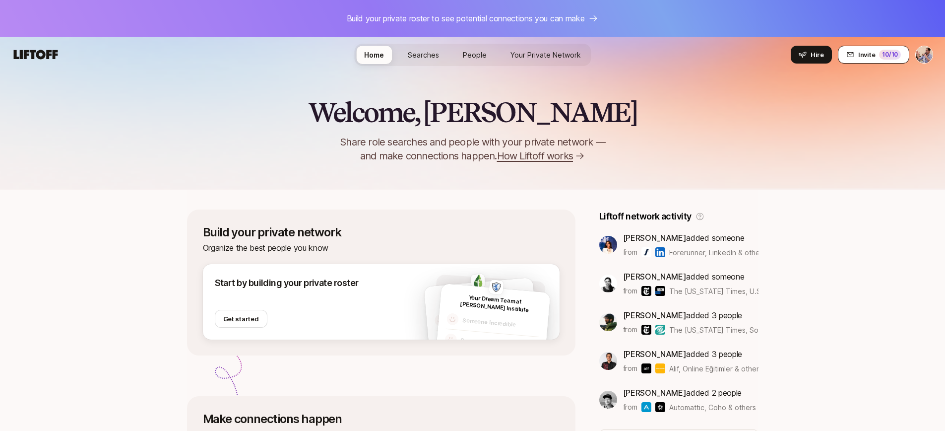
click at [858, 58] on button "Invite 10 /10" at bounding box center [873, 55] width 71 height 18
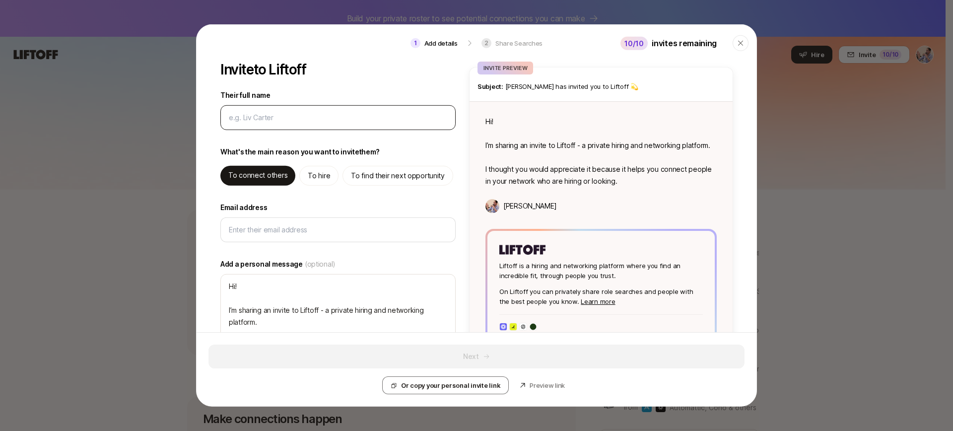
click at [290, 119] on input "Their full name" at bounding box center [338, 118] width 218 height 12
type textarea "x"
click at [462, 381] on p "Or copy your personal invite link" at bounding box center [450, 385] width 99 height 10
